Goal: Task Accomplishment & Management: Use online tool/utility

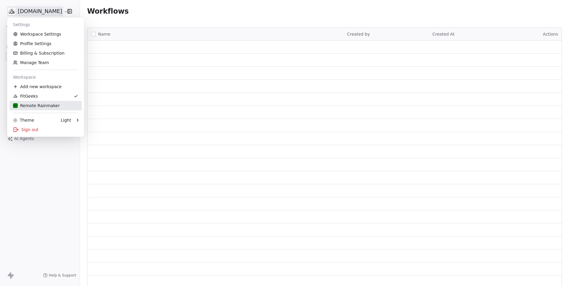
click at [32, 109] on link "Remote Rainmaker" at bounding box center [45, 105] width 72 height 9
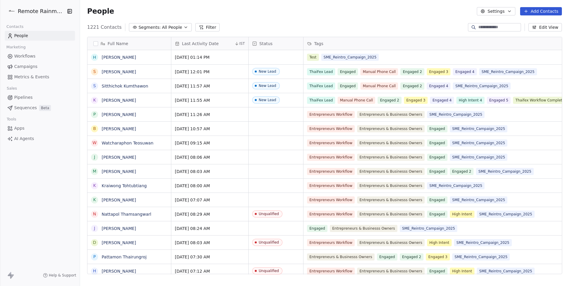
scroll to position [251, 489]
click at [31, 52] on link "Workflows" at bounding box center [40, 56] width 70 height 10
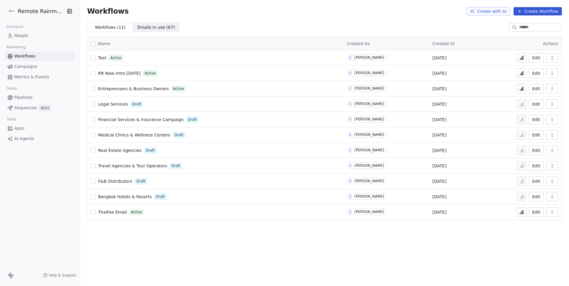
click at [543, 13] on button "Create Workflow" at bounding box center [537, 11] width 48 height 8
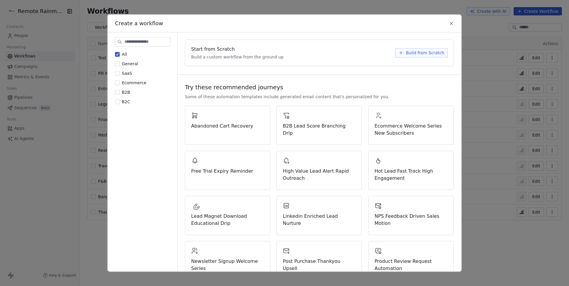
click at [417, 52] on span "Build from Scratch" at bounding box center [425, 53] width 39 height 6
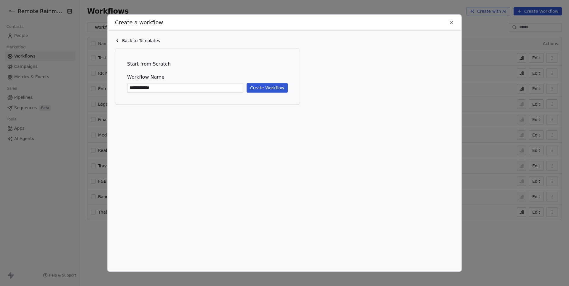
type input "**********"
click at [264, 84] on button "Create Workflow" at bounding box center [267, 87] width 41 height 9
